Goal: Task Accomplishment & Management: Manage account settings

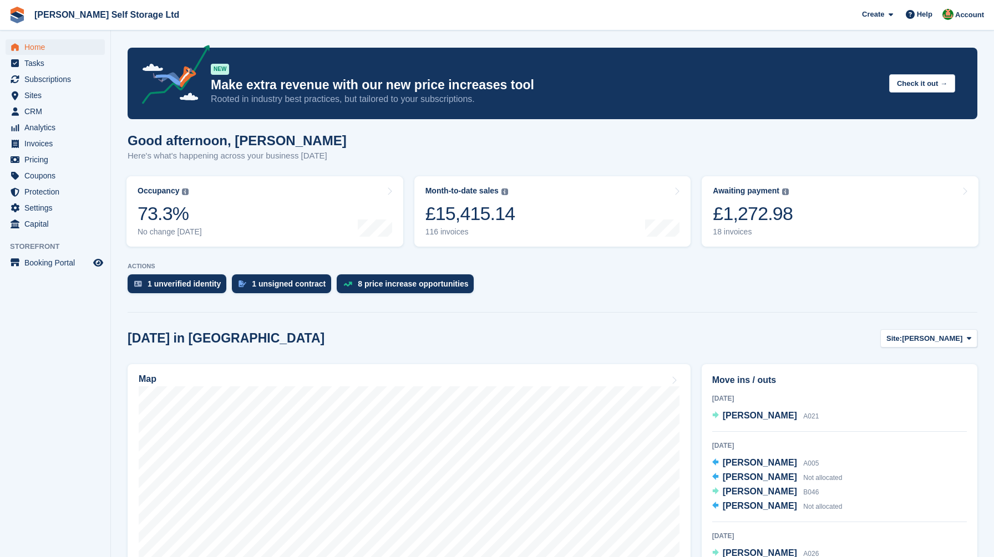
scroll to position [182, 0]
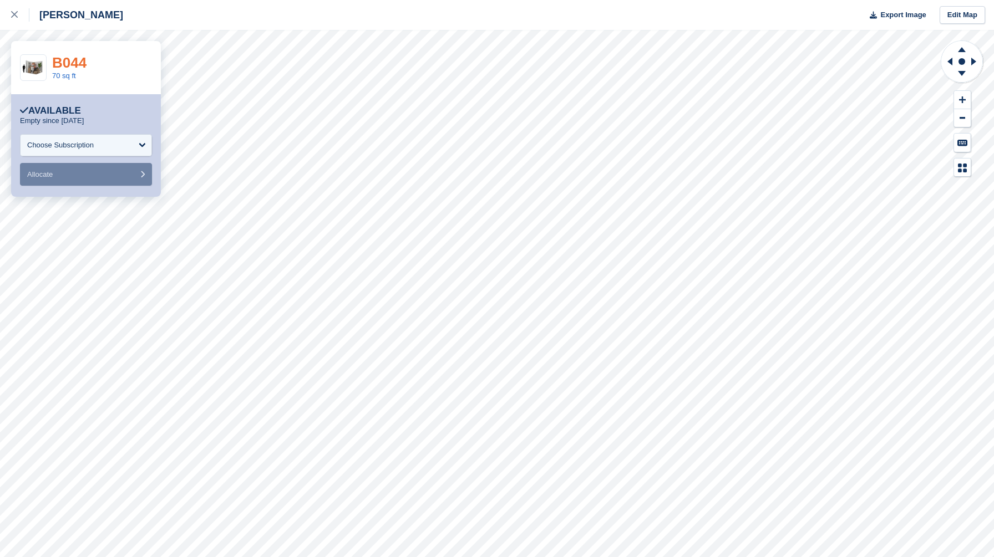
click at [75, 62] on link "B044" at bounding box center [69, 62] width 34 height 17
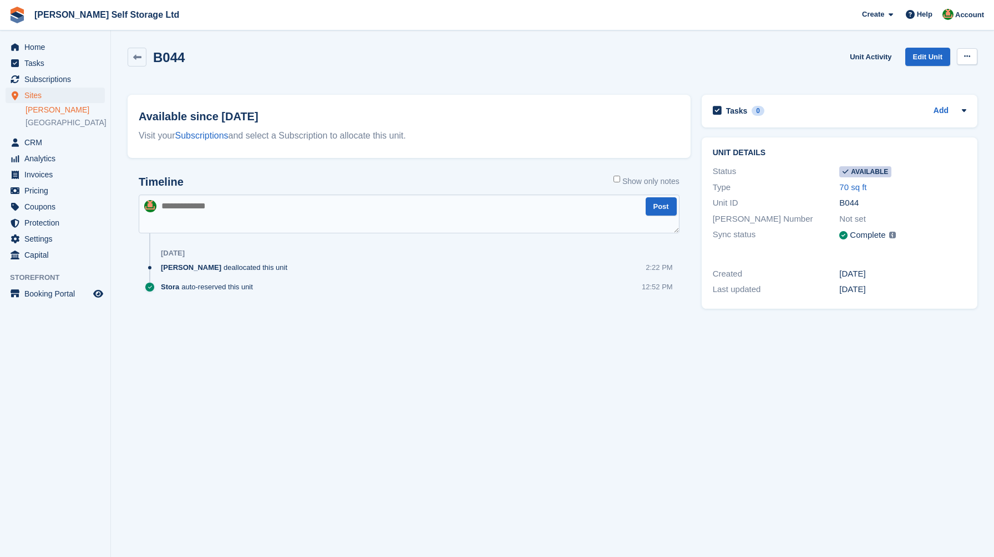
click at [970, 56] on icon at bounding box center [967, 56] width 6 height 7
click at [940, 79] on p "Make unavailable" at bounding box center [924, 78] width 97 height 14
click at [965, 59] on icon at bounding box center [967, 56] width 6 height 7
click at [751, 62] on div "B044 Unit Activity Edit Unit Make Available Delete unit" at bounding box center [553, 64] width 850 height 32
click at [47, 47] on span "Home" at bounding box center [57, 47] width 67 height 16
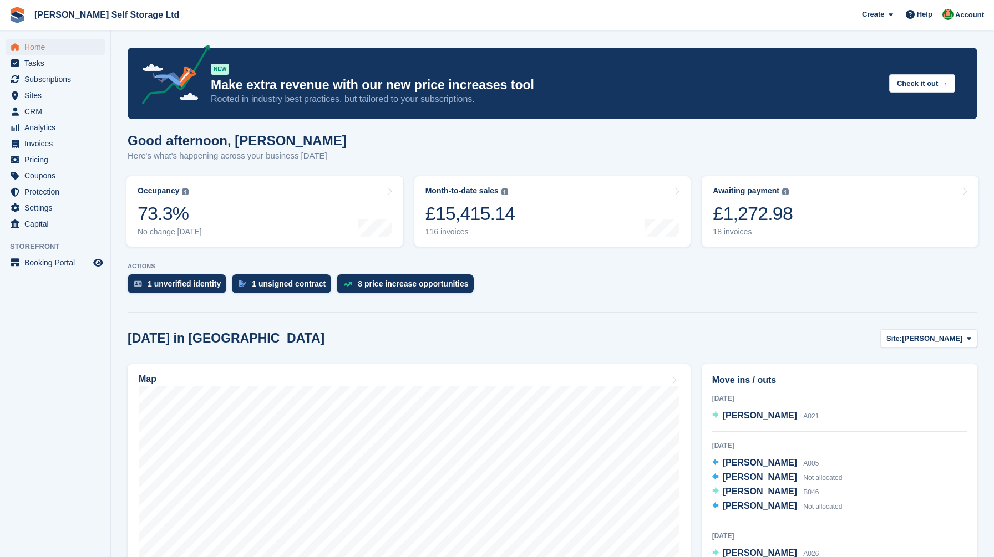
scroll to position [3, 0]
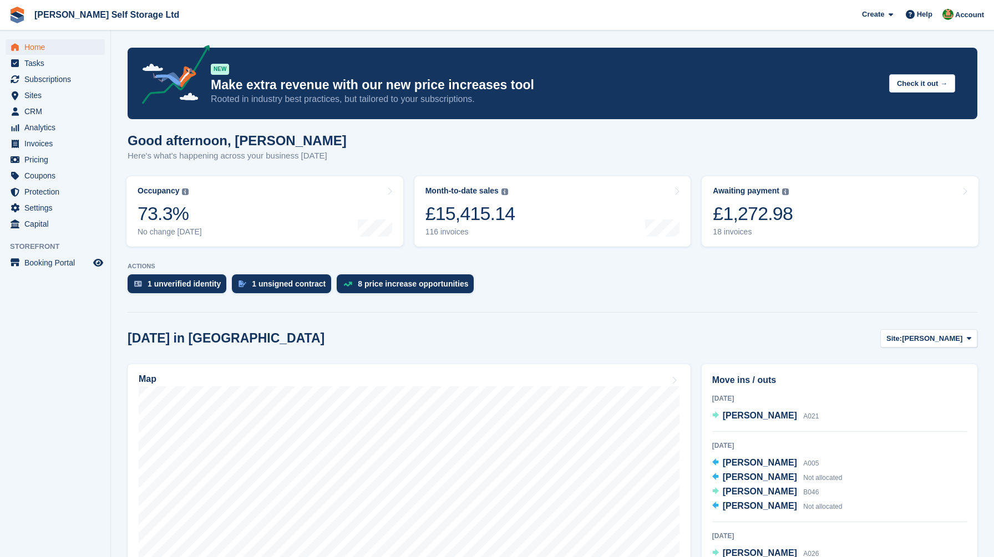
scroll to position [0, 0]
